Goal: Information Seeking & Learning: Learn about a topic

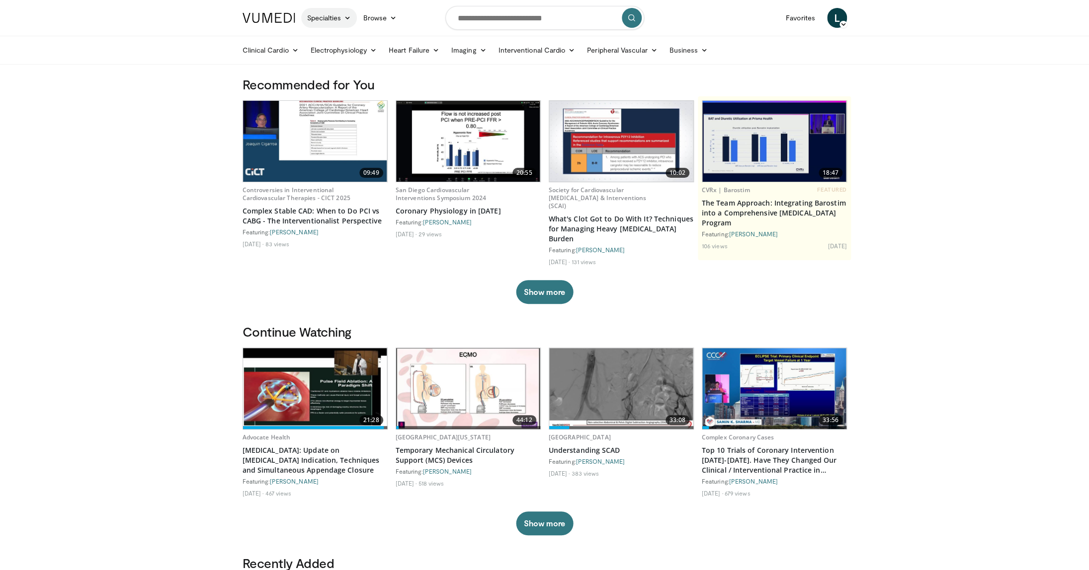
click at [334, 18] on link "Specialties" at bounding box center [329, 18] width 56 height 20
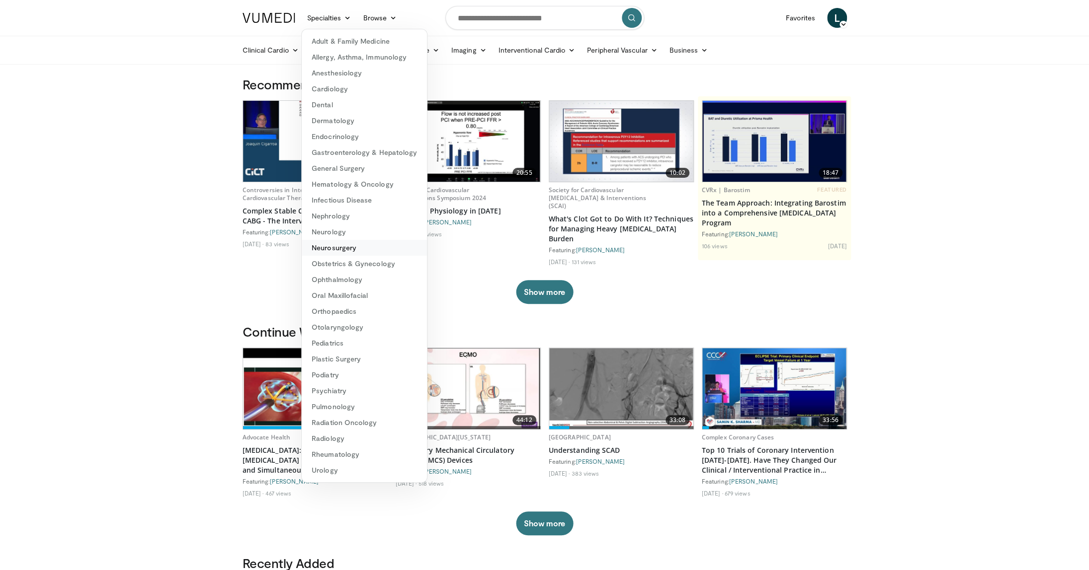
click at [342, 249] on link "Neurosurgery" at bounding box center [364, 248] width 125 height 16
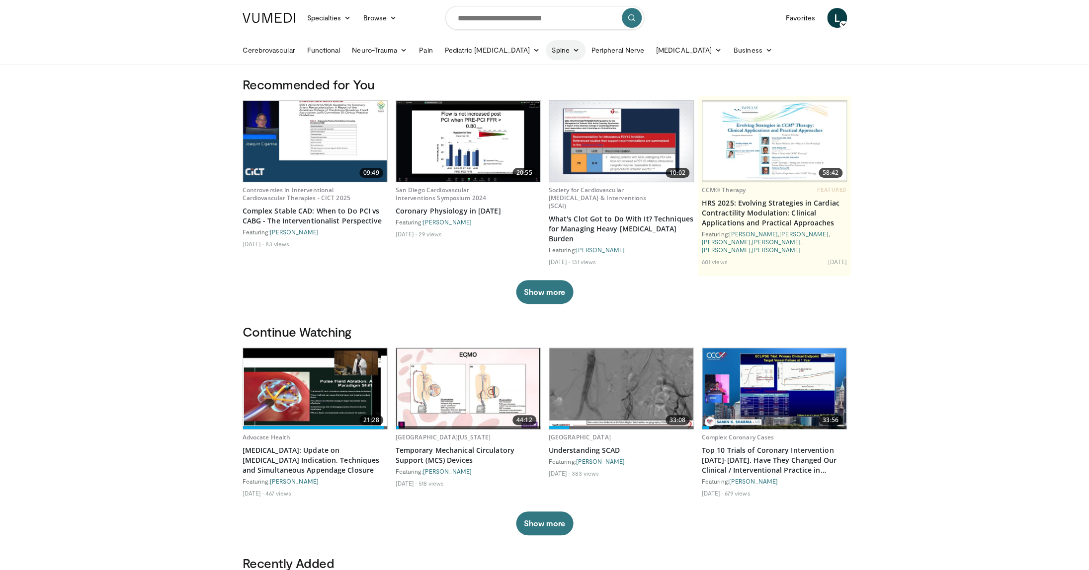
click at [554, 50] on link "Spine" at bounding box center [565, 50] width 39 height 20
click at [562, 101] on link "Lumbar Spine" at bounding box center [605, 105] width 118 height 16
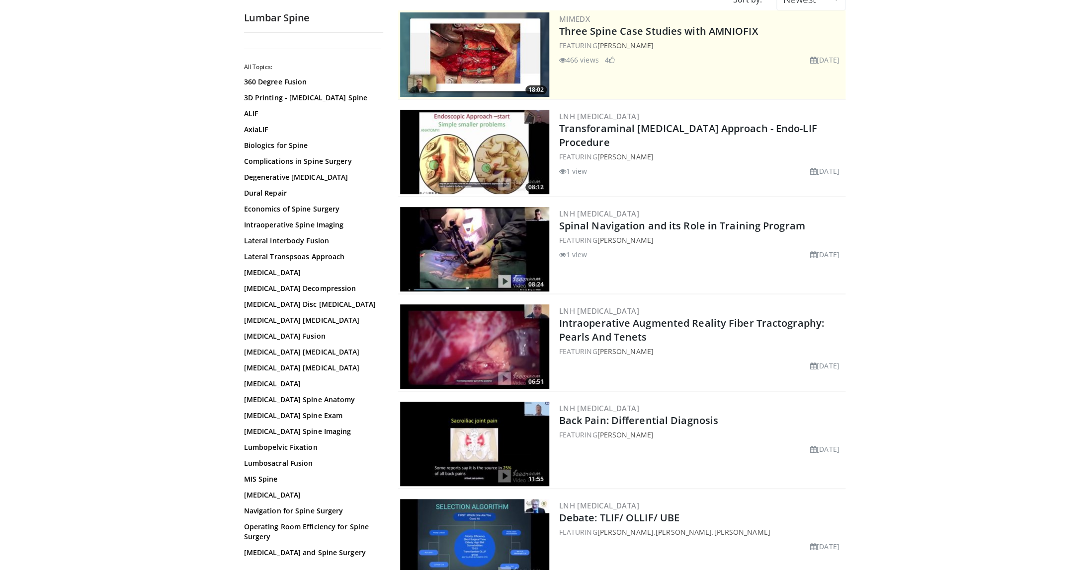
scroll to position [124, 0]
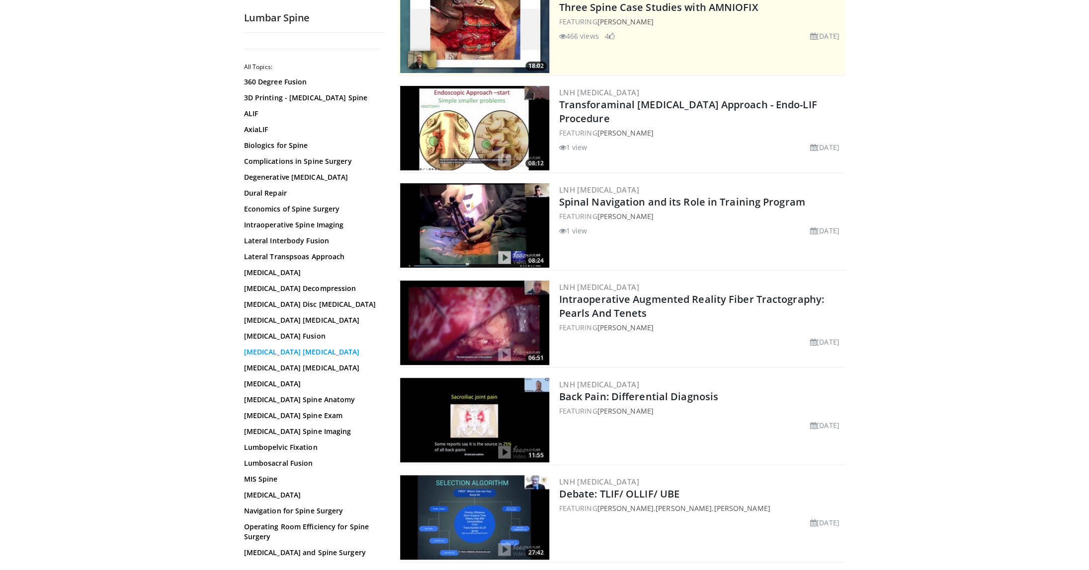
click at [304, 355] on link "[MEDICAL_DATA] [MEDICAL_DATA]" at bounding box center [311, 352] width 134 height 10
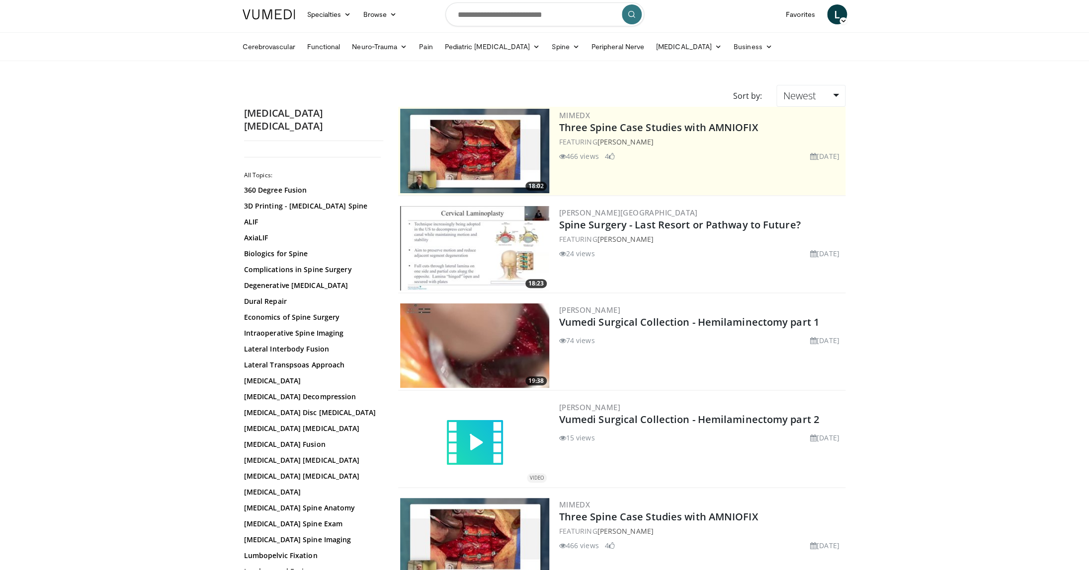
scroll to position [4, 0]
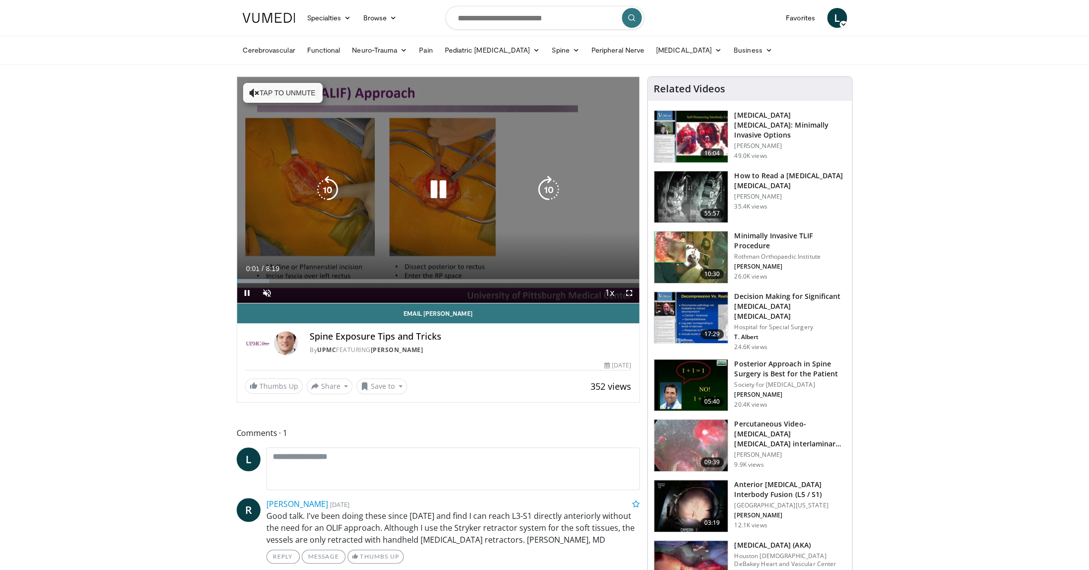
click at [441, 193] on icon "Video Player" at bounding box center [438, 190] width 28 height 28
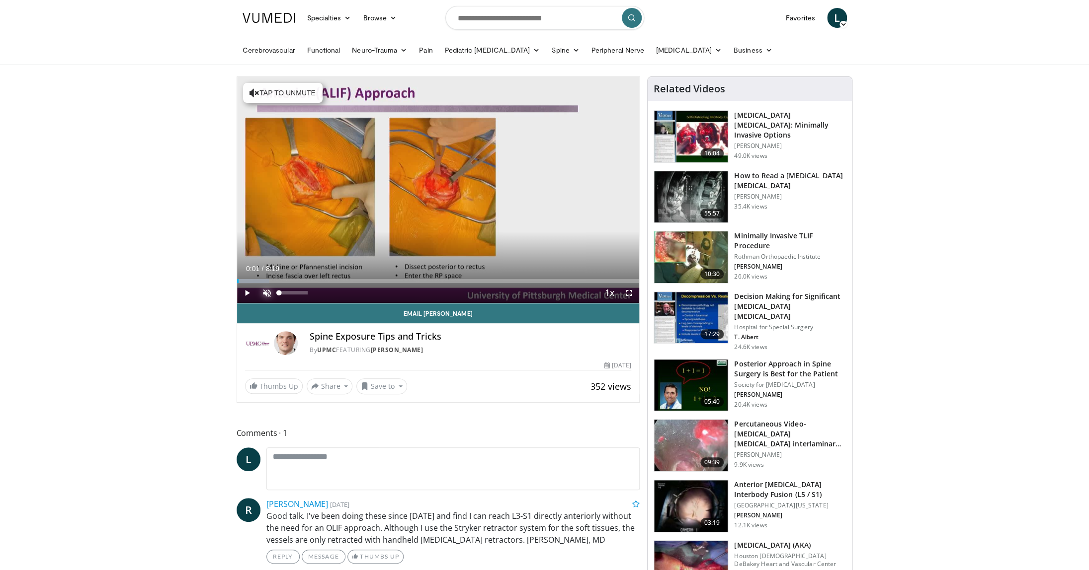
click at [266, 290] on span "Video Player" at bounding box center [267, 293] width 20 height 20
click at [246, 293] on span "Video Player" at bounding box center [247, 293] width 20 height 20
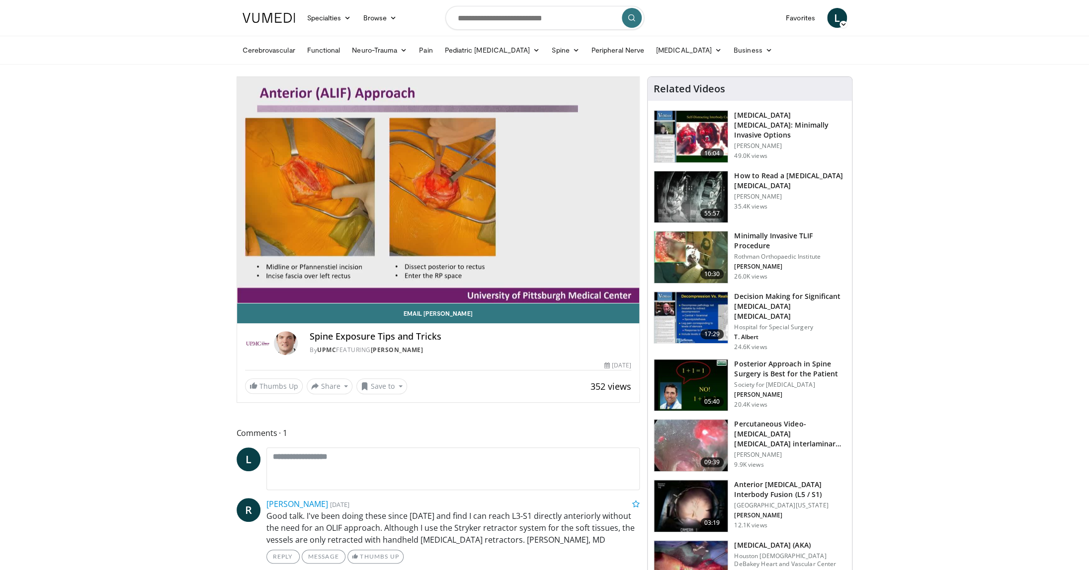
scroll to position [0, 0]
click at [719, 372] on img at bounding box center [691, 385] width 74 height 52
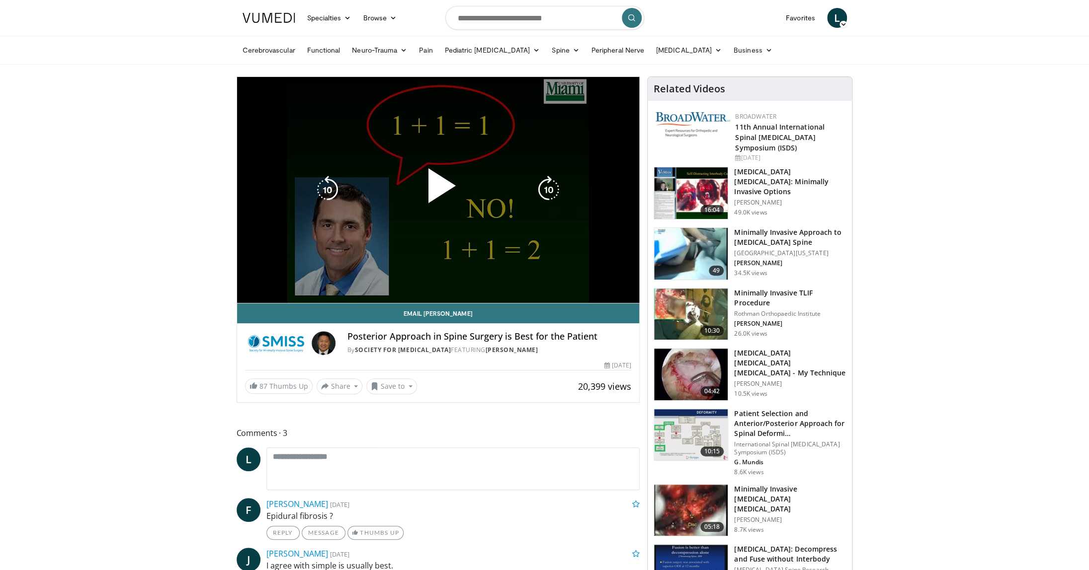
click at [267, 296] on div "10 seconds Tap to unmute" at bounding box center [438, 190] width 403 height 226
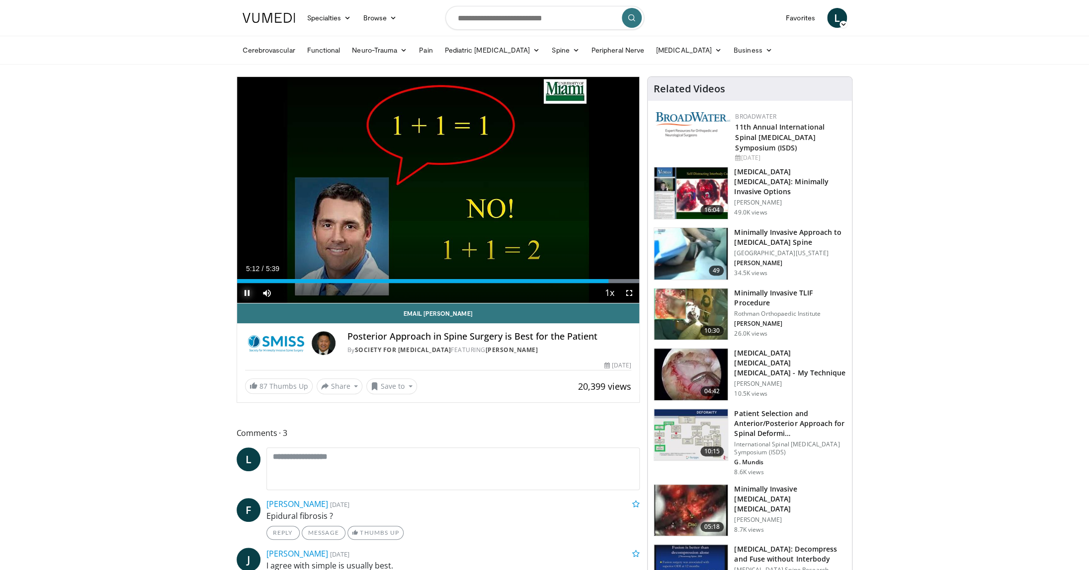
click at [248, 296] on span "Video Player" at bounding box center [247, 293] width 20 height 20
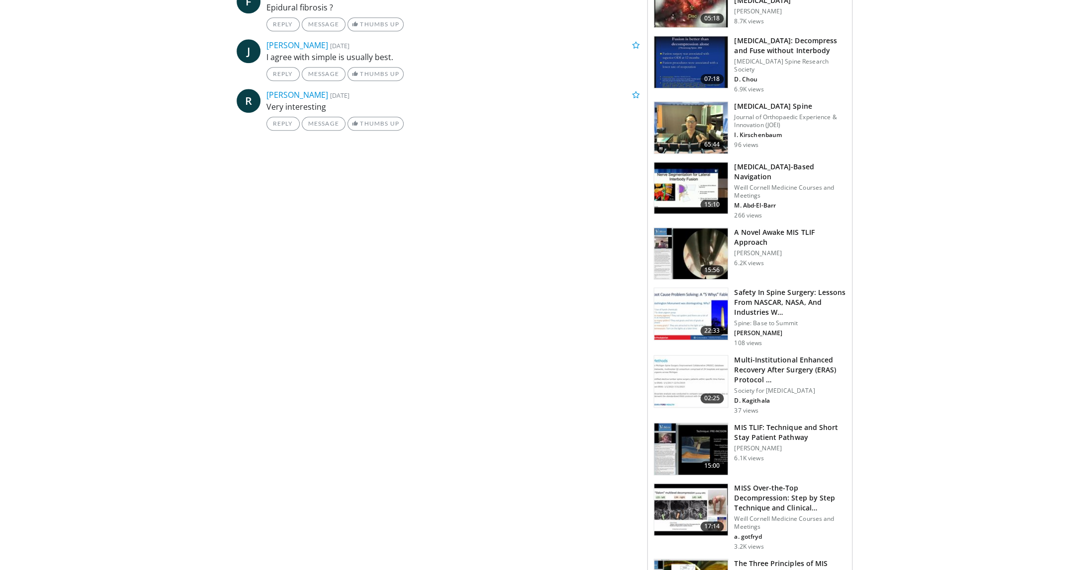
scroll to position [510, 0]
